Goal: Task Accomplishment & Management: Manage account settings

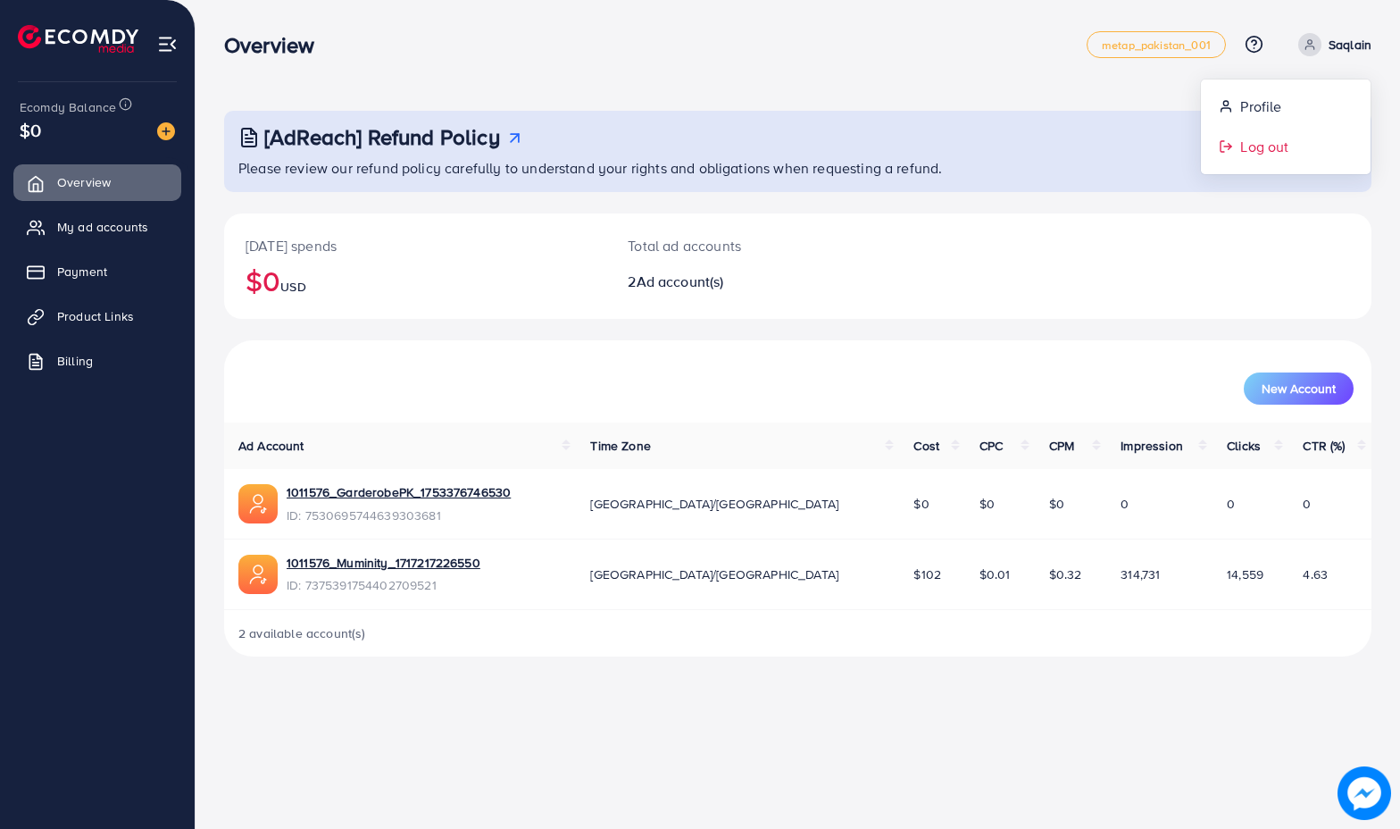
click at [1298, 137] on link "Log out" at bounding box center [1286, 147] width 170 height 40
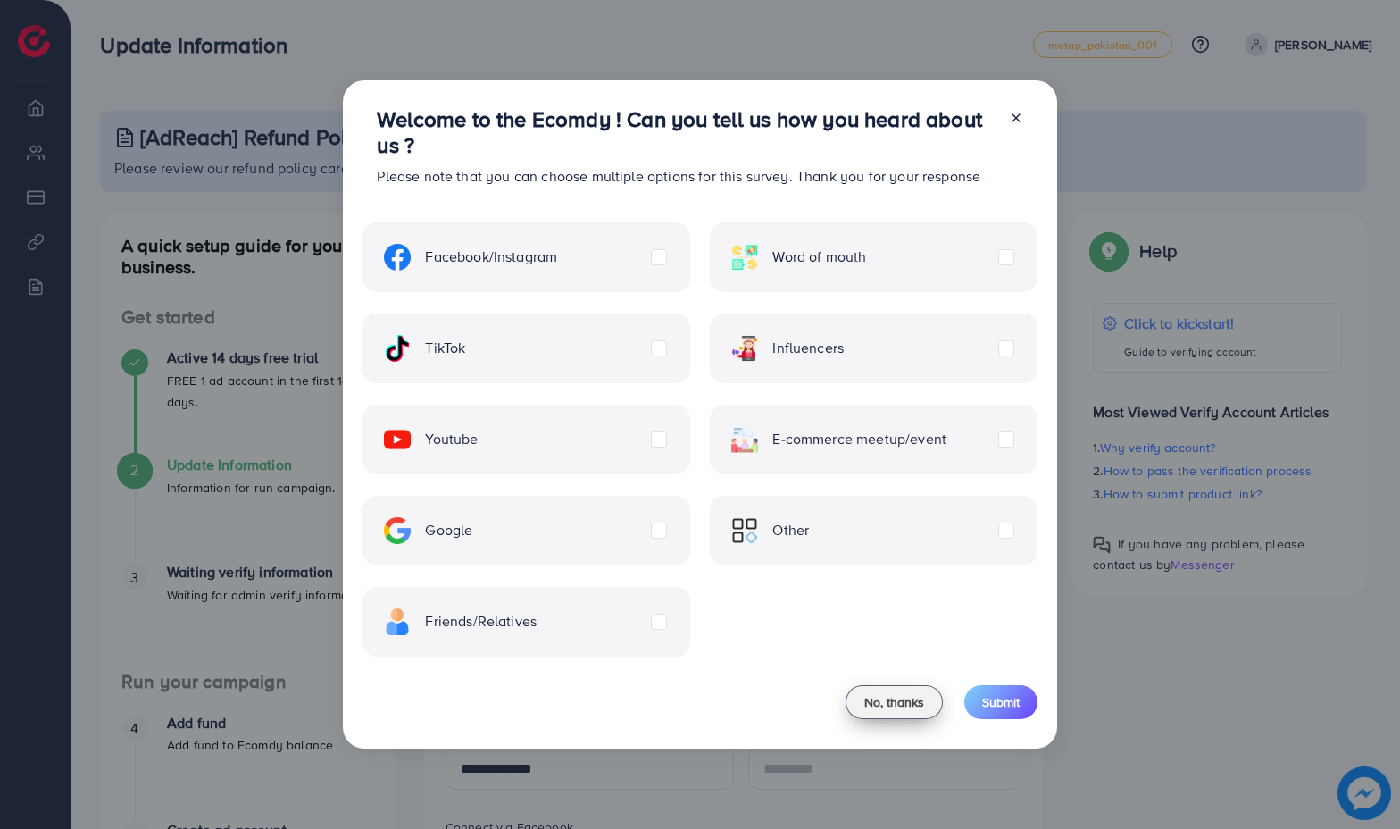
click at [886, 700] on span "No, thanks" at bounding box center [894, 702] width 60 height 18
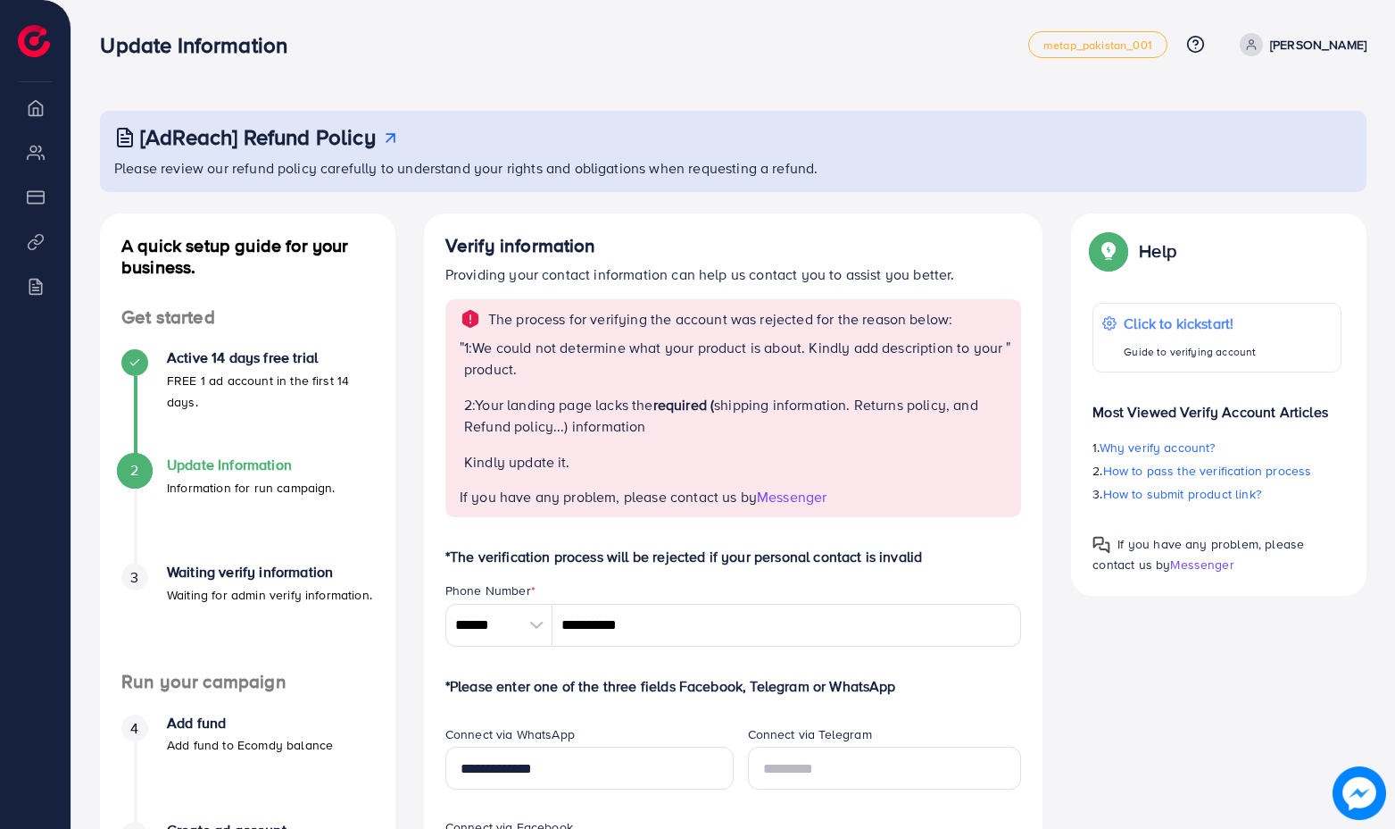
click at [1339, 46] on p "[PERSON_NAME]" at bounding box center [1318, 44] width 96 height 21
click at [1288, 98] on link "Log out" at bounding box center [1281, 107] width 170 height 40
